Goal: Check status

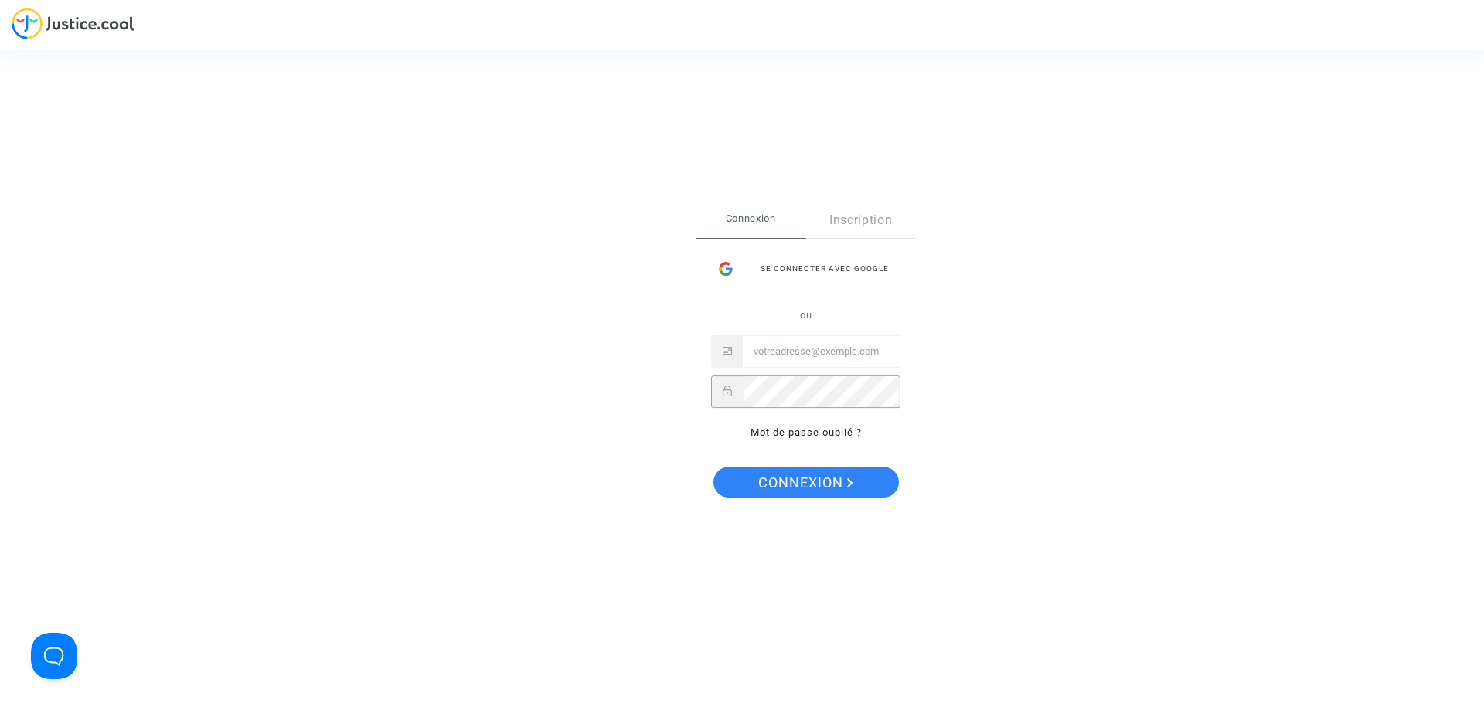
click at [820, 356] on input "Email" at bounding box center [821, 351] width 157 height 31
paste input "imitxelena@reclamapormi.com"
type input "imitxelena@reclamapormi.com"
click at [749, 483] on button "Connexion" at bounding box center [805, 482] width 185 height 31
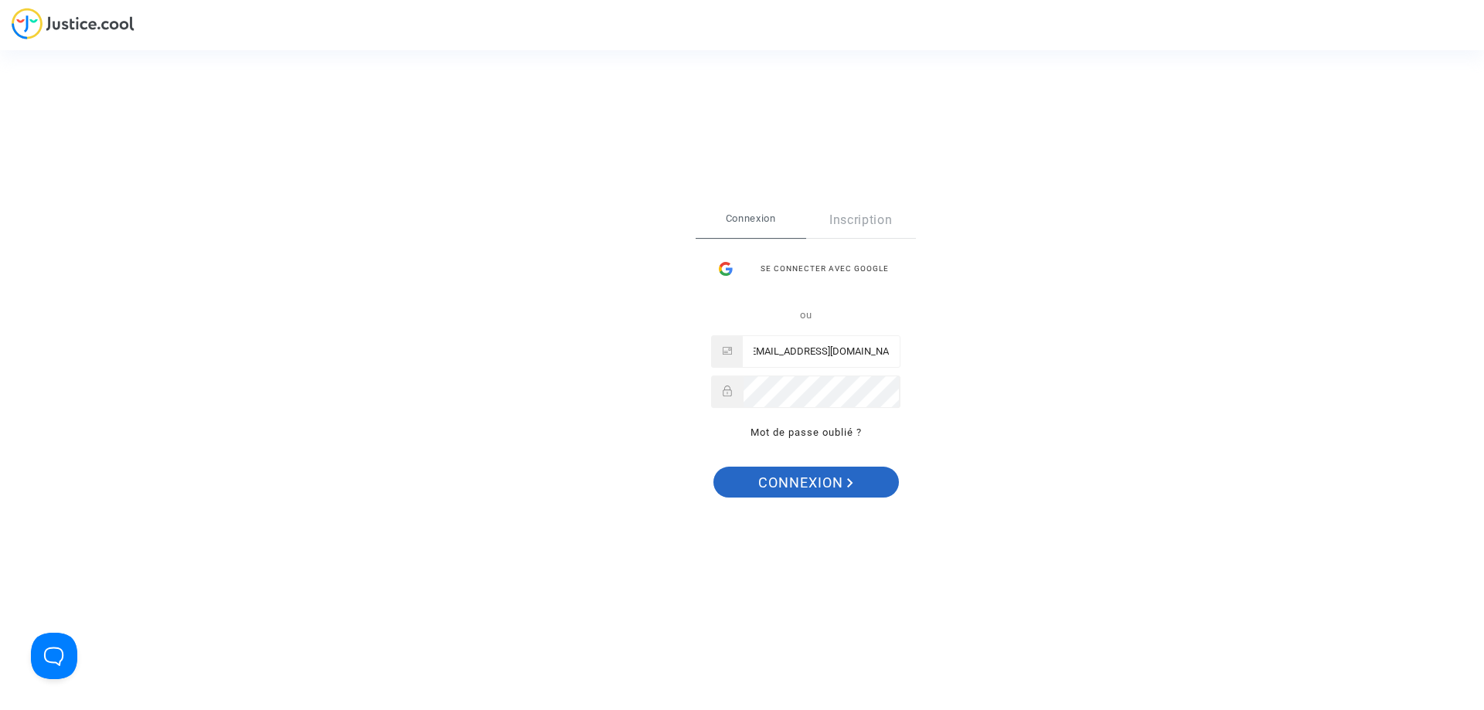
scroll to position [0, 0]
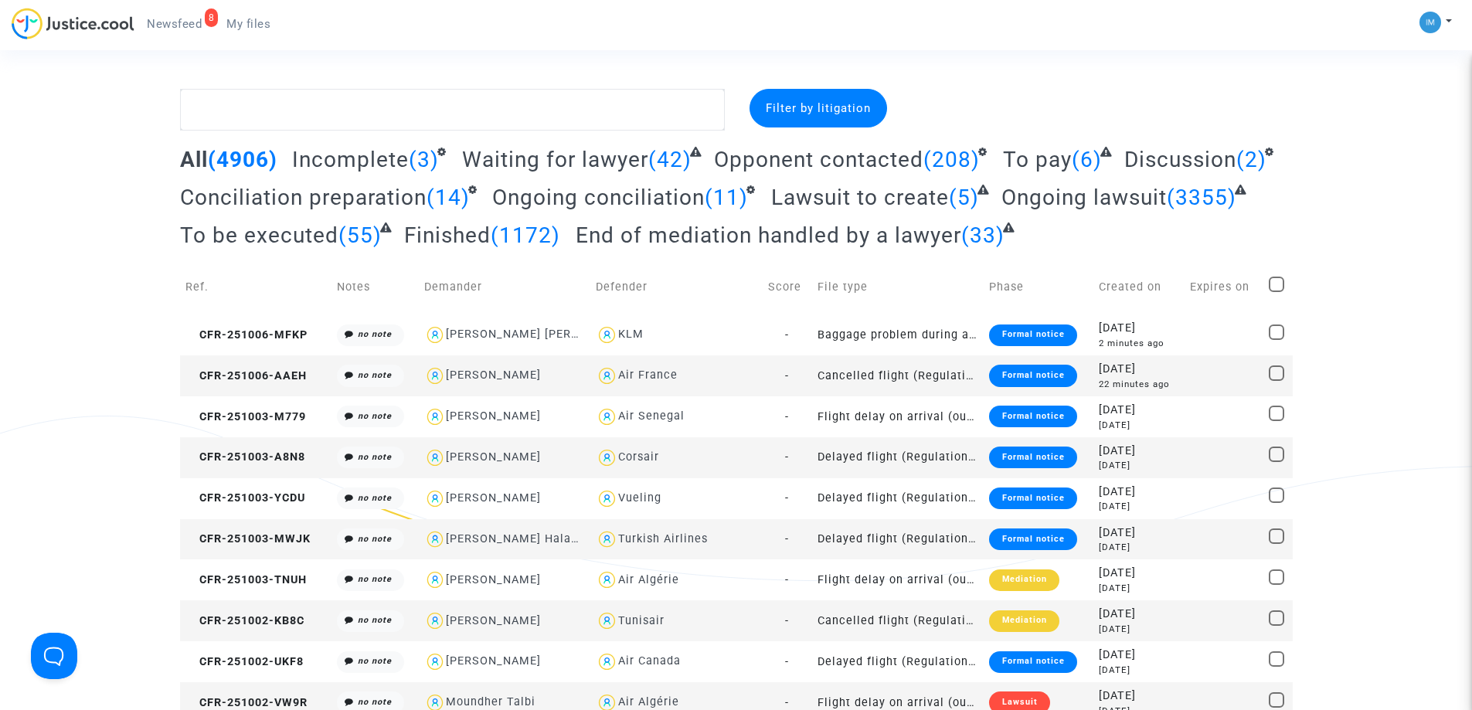
click at [262, 244] on span "To be executed" at bounding box center [259, 236] width 158 height 26
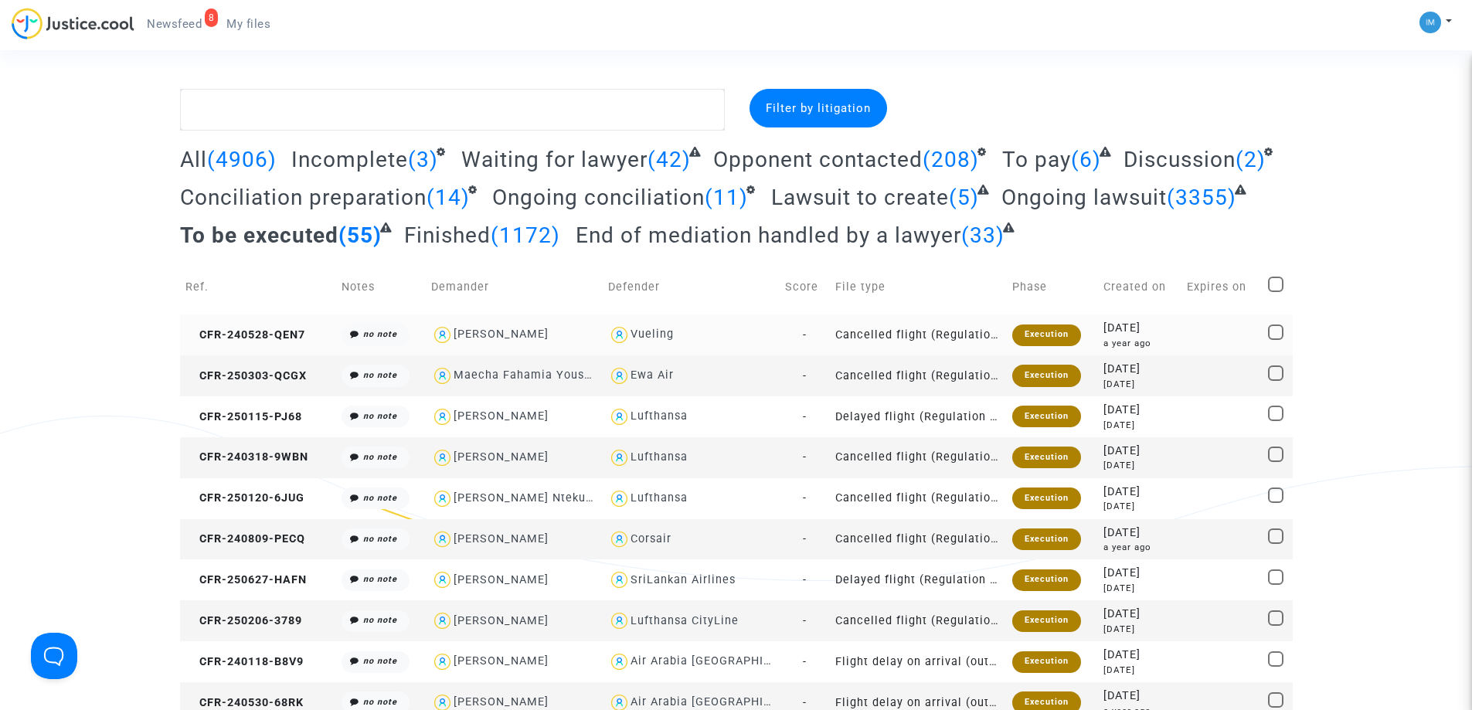
click at [1030, 337] on div "Execution" at bounding box center [1046, 336] width 69 height 22
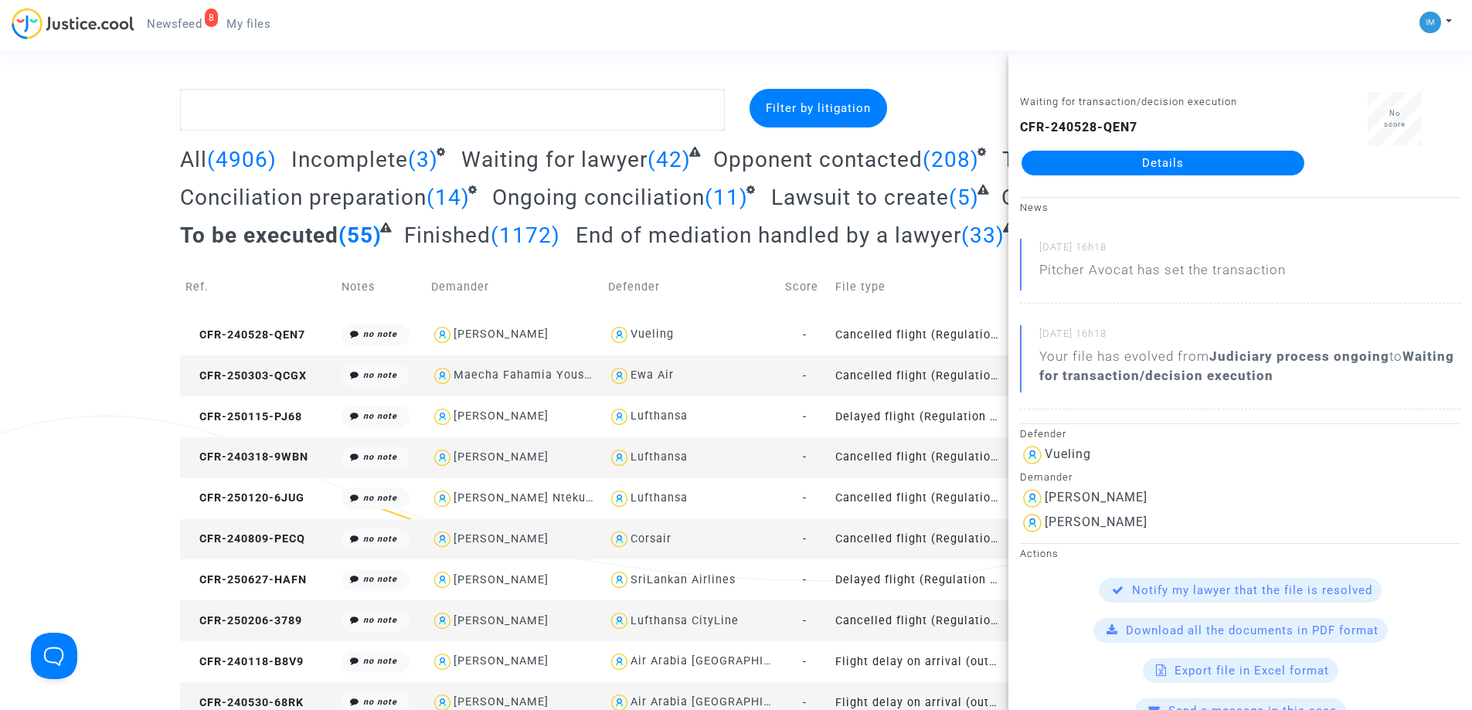
click at [1189, 155] on link "Details" at bounding box center [1163, 163] width 283 height 25
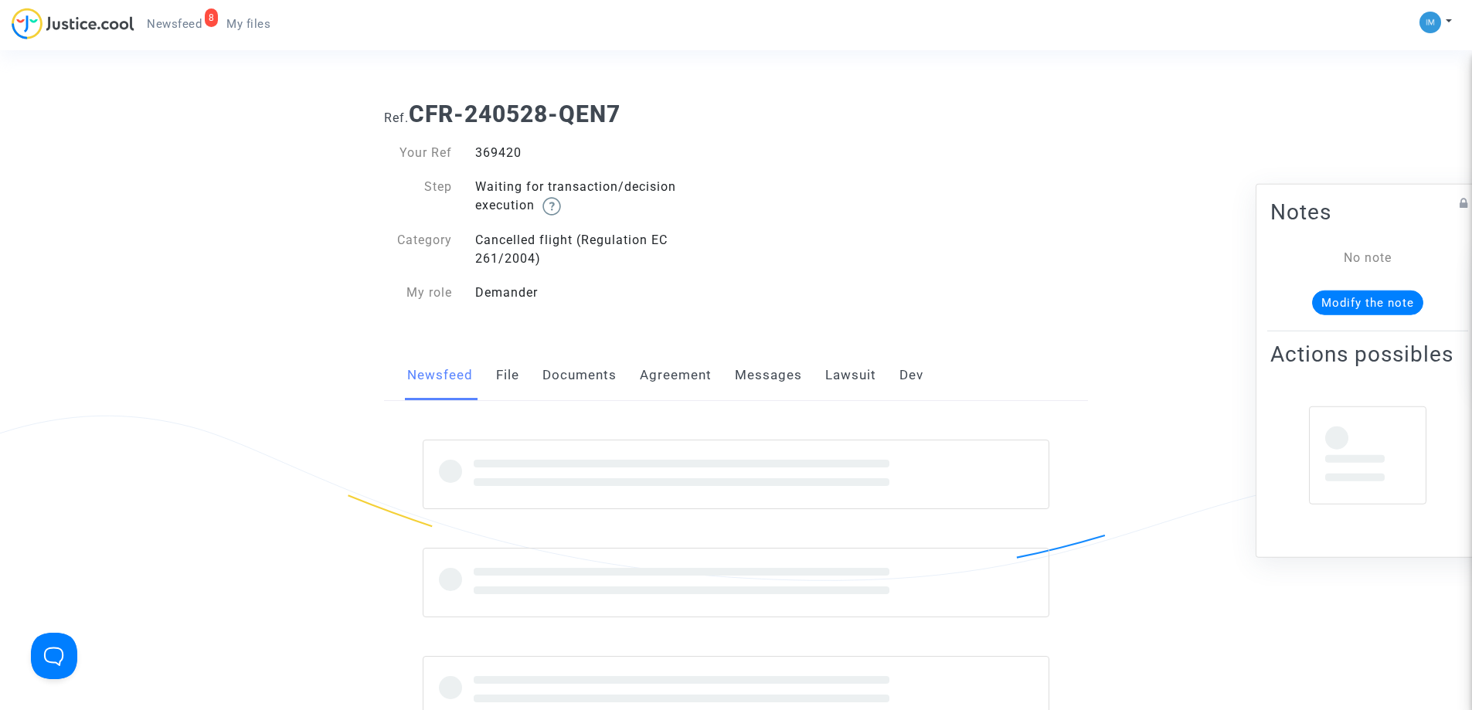
click at [844, 371] on link "Lawsuit" at bounding box center [850, 375] width 51 height 51
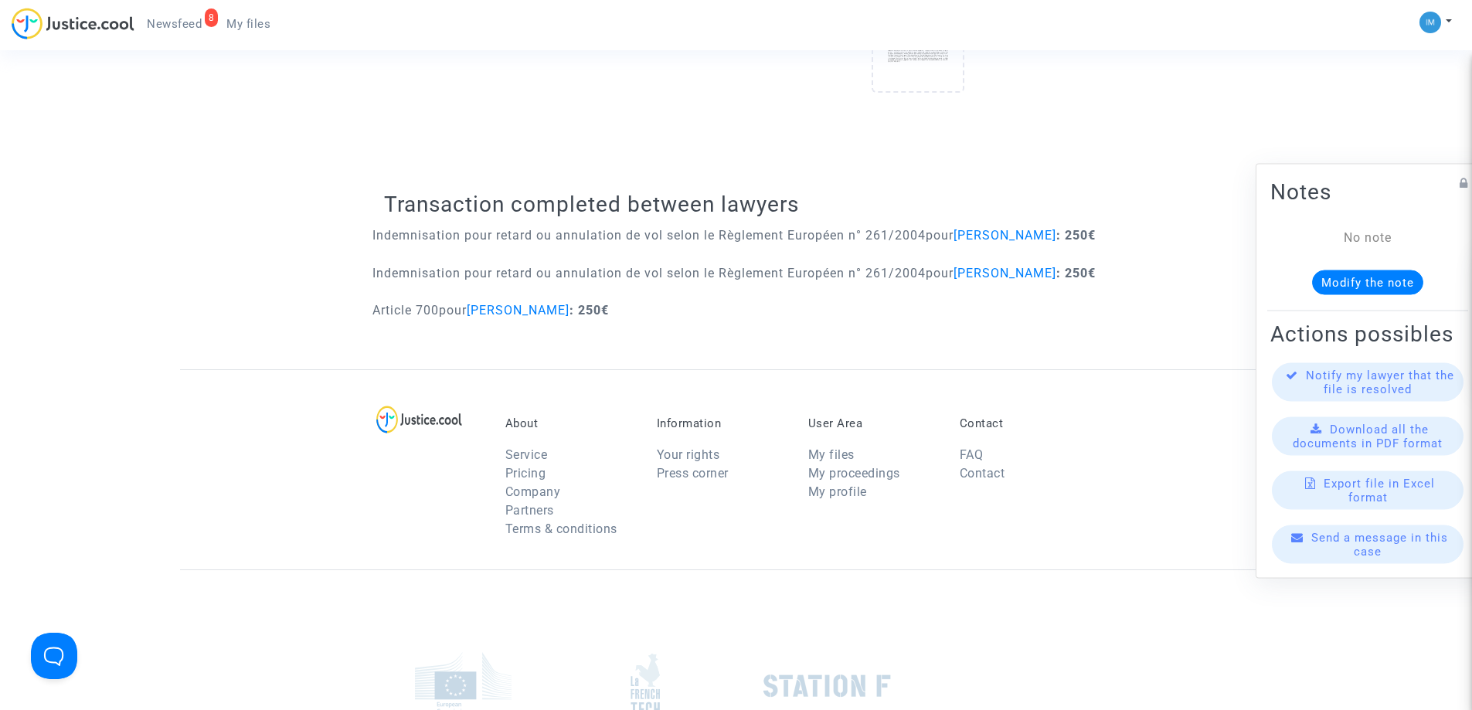
scroll to position [730, 0]
